Goal: Transaction & Acquisition: Download file/media

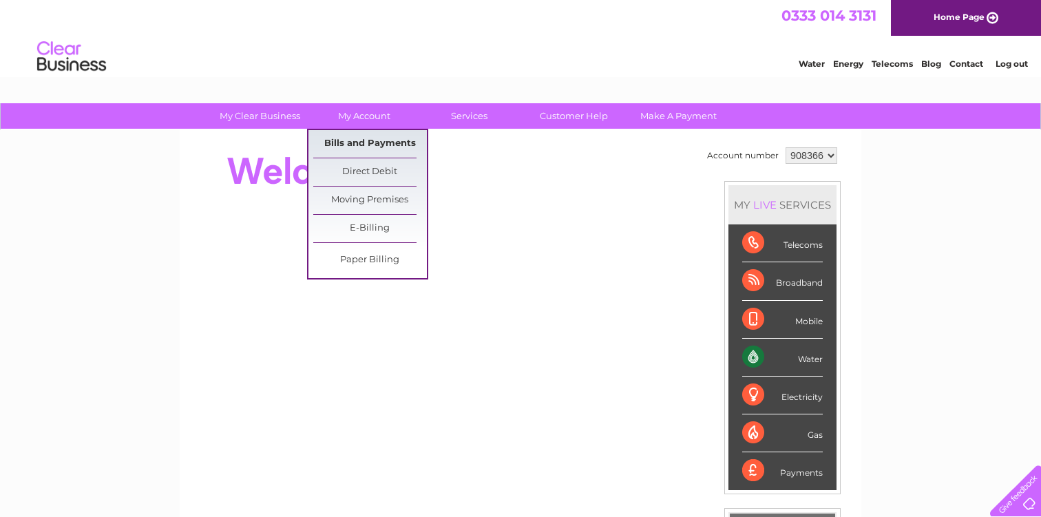
click at [371, 144] on link "Bills and Payments" at bounding box center [370, 144] width 114 height 28
click at [354, 125] on link "My Account" at bounding box center [365, 115] width 114 height 25
click at [356, 140] on link "Bills and Payments" at bounding box center [370, 144] width 114 height 28
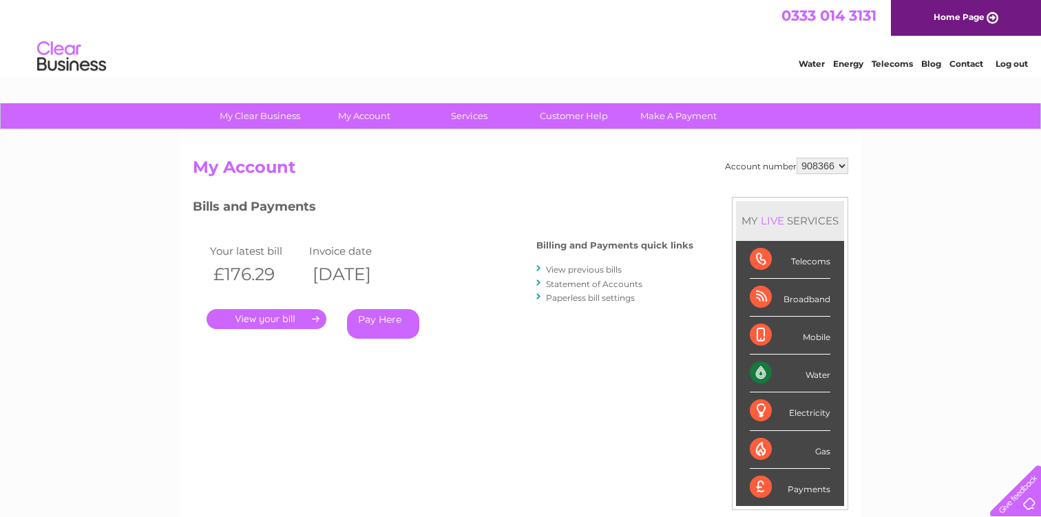
click at [573, 268] on link "View previous bills" at bounding box center [584, 269] width 76 height 10
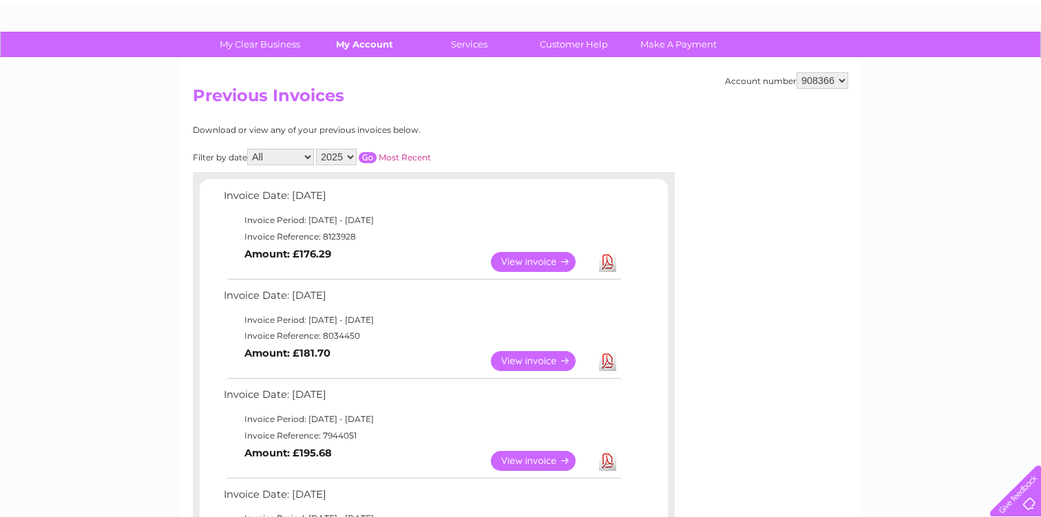
scroll to position [76, 0]
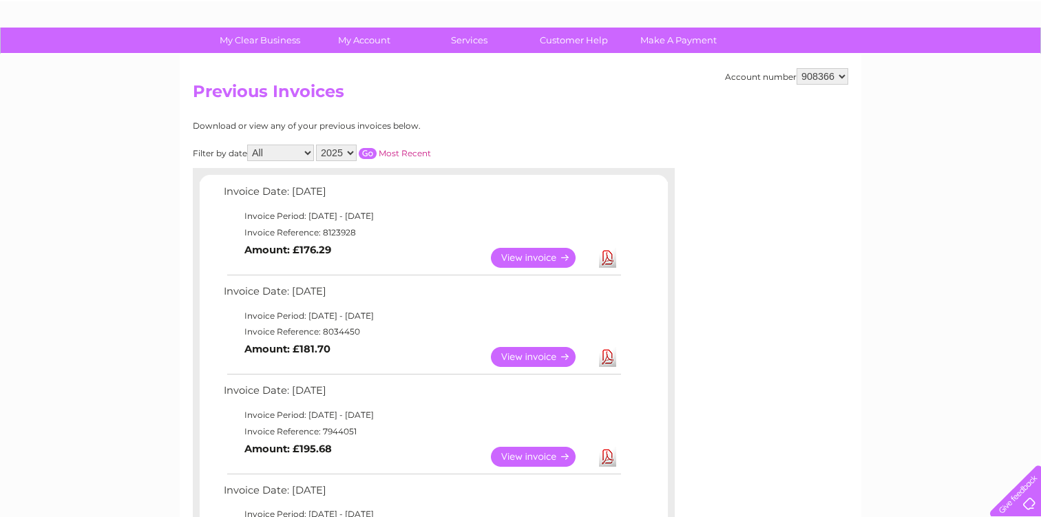
click at [610, 257] on link "Download" at bounding box center [607, 258] width 17 height 20
click at [813, 78] on select "908366 908545 932804" at bounding box center [822, 76] width 52 height 17
select select "932804"
click at [796, 68] on select "908366 908545 932804" at bounding box center [822, 76] width 52 height 17
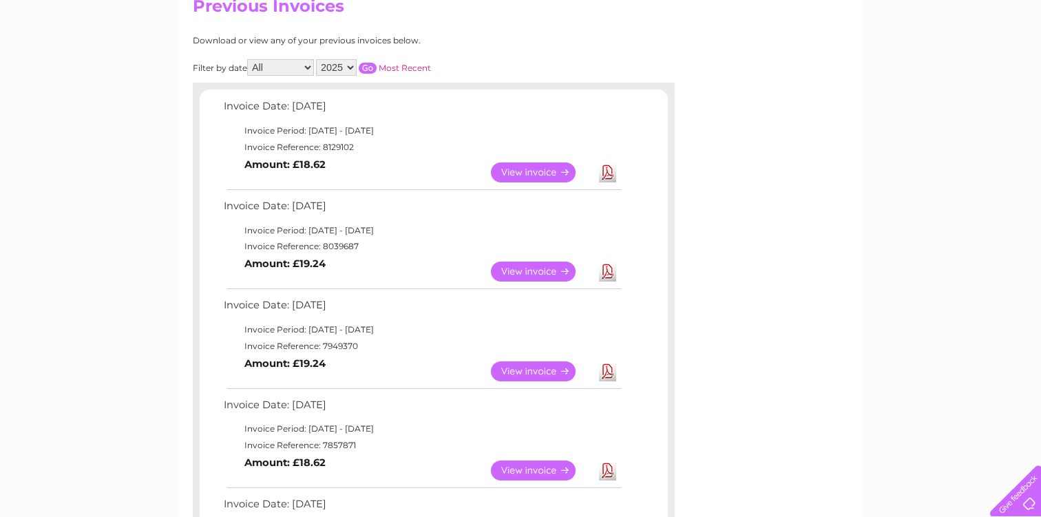
scroll to position [175, 0]
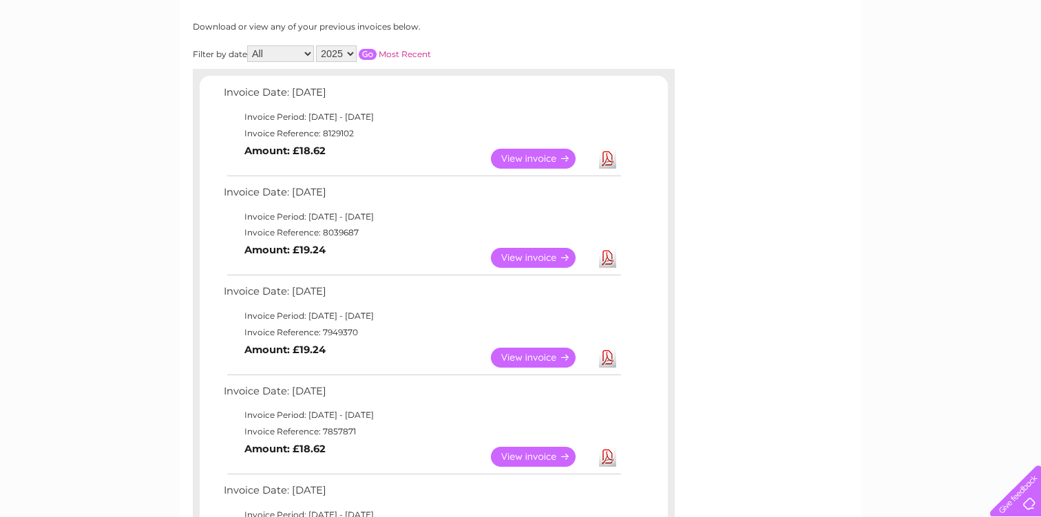
click at [608, 165] on link "Download" at bounding box center [607, 159] width 17 height 20
